Goal: Information Seeking & Learning: Check status

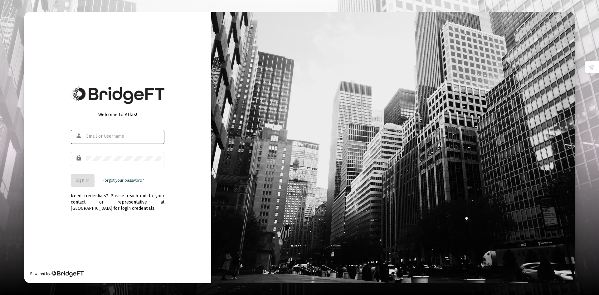
type input "[PERSON_NAME][EMAIL_ADDRESS][DOMAIN_NAME]"
click at [84, 182] on span "Sign In" at bounding box center [83, 180] width 14 height 5
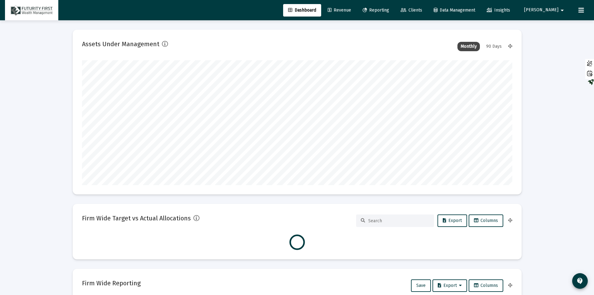
scroll to position [125, 431]
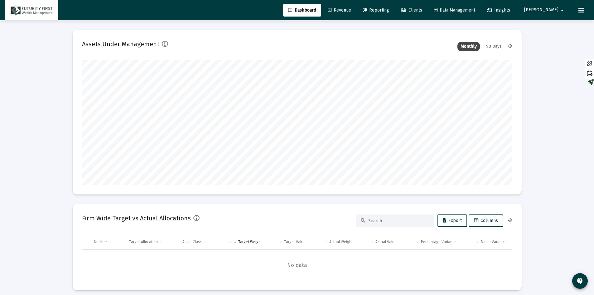
type input "[DATE]"
click at [394, 14] on link "Reporting" at bounding box center [376, 10] width 37 height 12
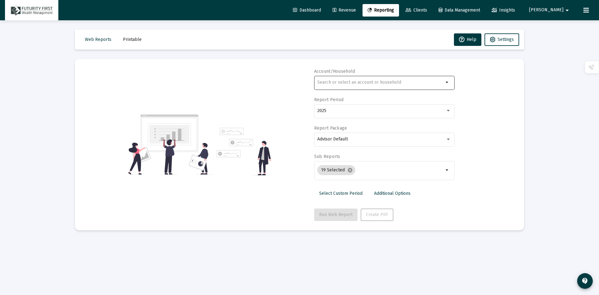
click at [349, 84] on input "text" at bounding box center [380, 82] width 126 height 5
click at [343, 81] on input "Neiman" at bounding box center [380, 82] width 126 height 5
drag, startPoint x: 339, startPoint y: 80, endPoint x: 303, endPoint y: 80, distance: 35.6
click at [303, 80] on div "Account/Household Neiman arrow_drop_down Report Period 2025 Report Package Advi…" at bounding box center [299, 144] width 431 height 153
type input "[PERSON_NAME]"
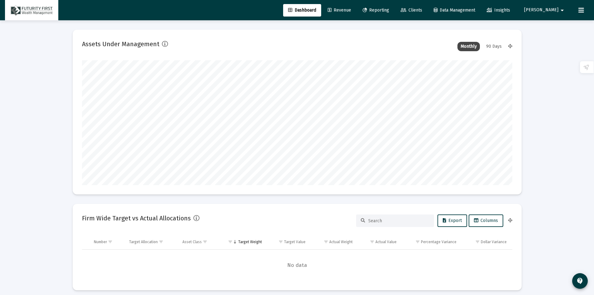
scroll to position [125, 232]
